Goal: Task Accomplishment & Management: Complete application form

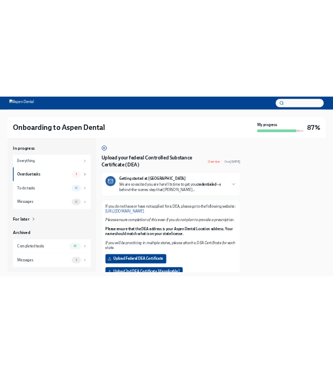
scroll to position [85, 0]
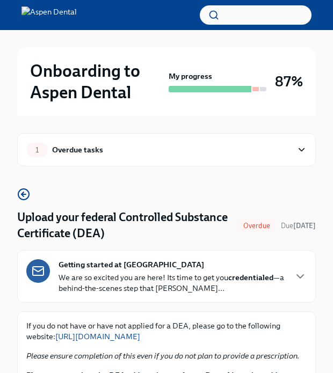
click at [273, 158] on div "1 Overdue tasks" at bounding box center [166, 149] width 299 height 33
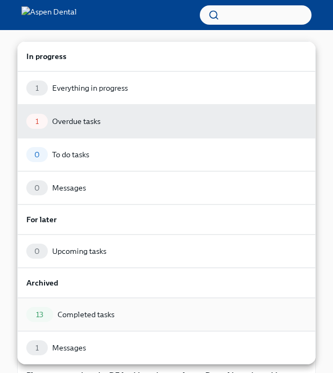
click at [92, 314] on div "Completed tasks" at bounding box center [85, 314] width 57 height 11
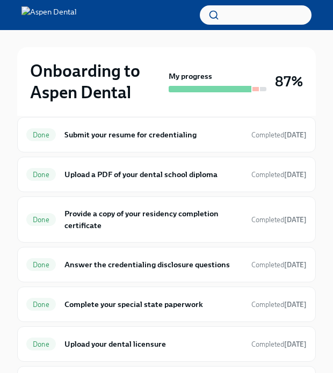
scroll to position [301, 0]
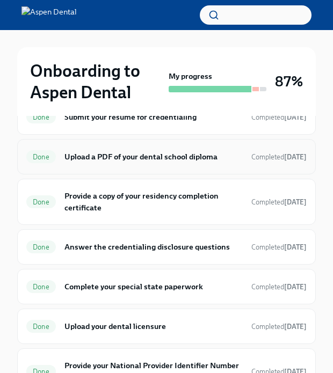
click at [142, 158] on h6 "Upload a PDF of your dental school diploma" at bounding box center [153, 157] width 178 height 12
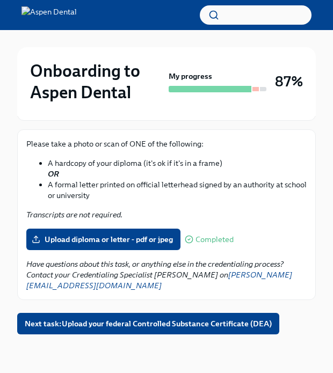
scroll to position [182, 0]
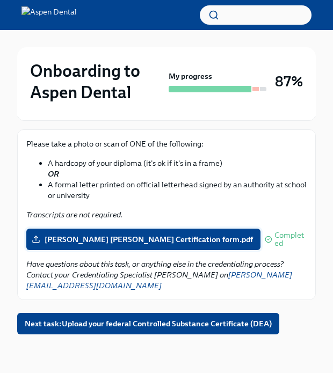
click at [154, 245] on label "[PERSON_NAME] [PERSON_NAME] Certification form.pdf" at bounding box center [143, 239] width 234 height 21
click at [0, 0] on input "[PERSON_NAME] [PERSON_NAME] Certification form.pdf" at bounding box center [0, 0] width 0 height 0
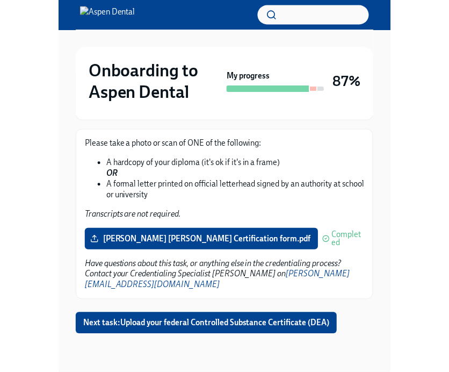
scroll to position [144, 0]
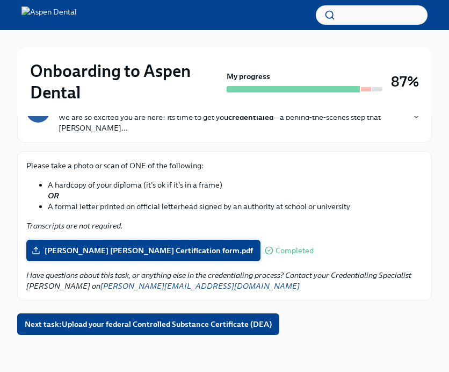
click at [148, 249] on span "[PERSON_NAME] [PERSON_NAME] Certification form.pdf" at bounding box center [143, 250] width 219 height 11
click at [0, 0] on input "[PERSON_NAME] [PERSON_NAME] Certification form.pdf" at bounding box center [0, 0] width 0 height 0
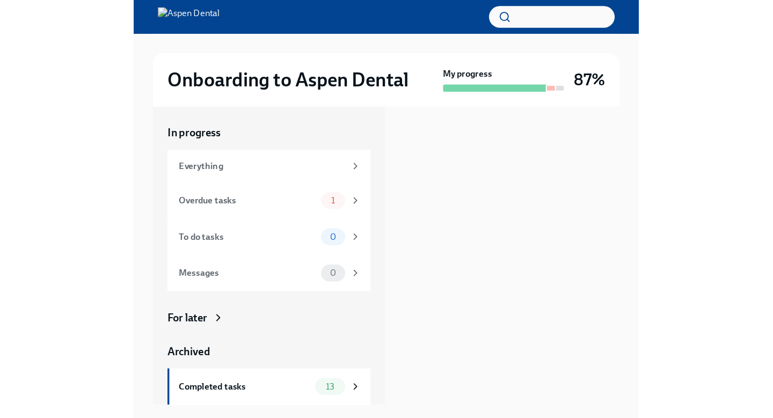
scroll to position [0, 0]
